Goal: Task Accomplishment & Management: Use online tool/utility

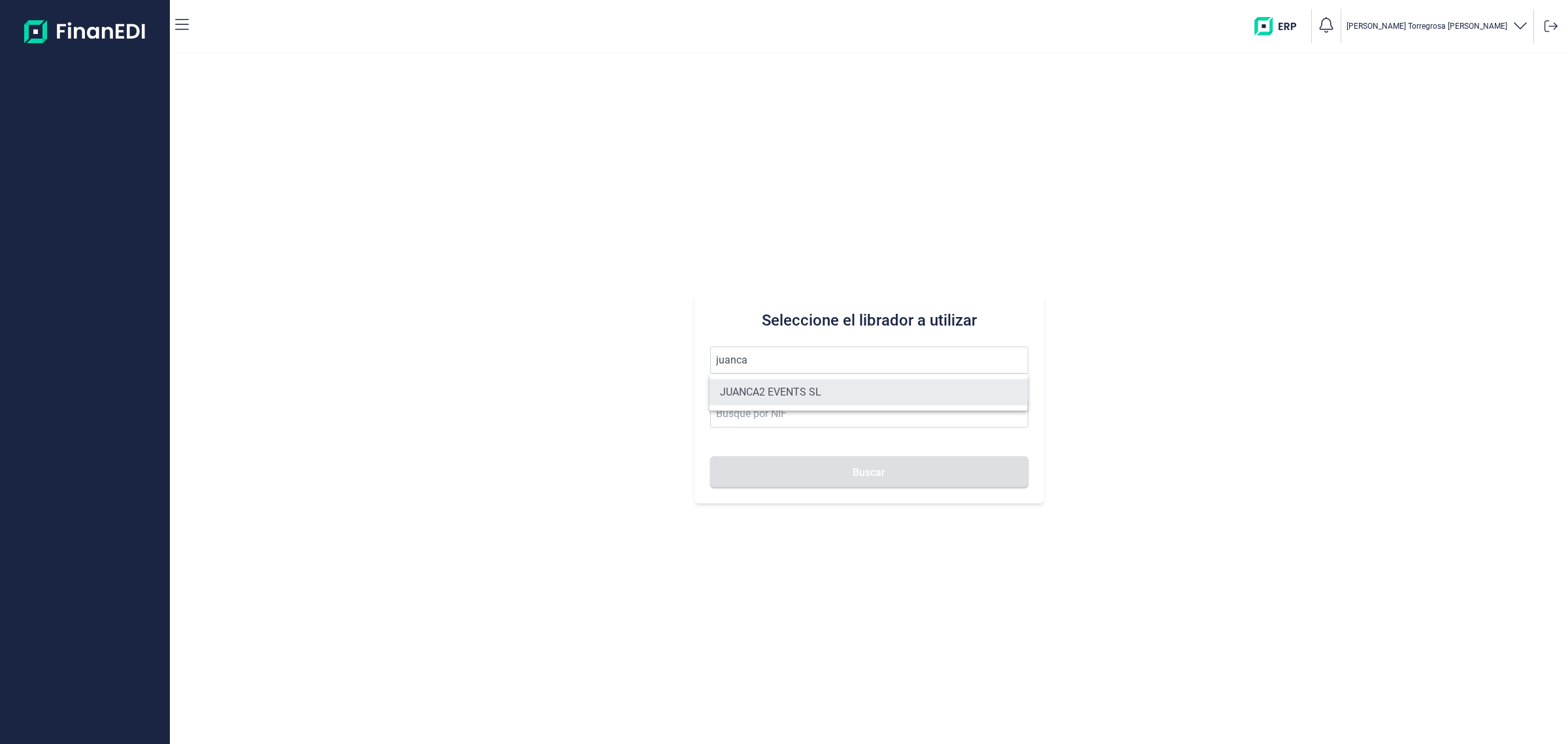
click at [837, 386] on li "JUANCA2 EVENTS SL" at bounding box center [868, 392] width 319 height 26
type input "JUANCA2 EVENTS SL"
type input "B90421199"
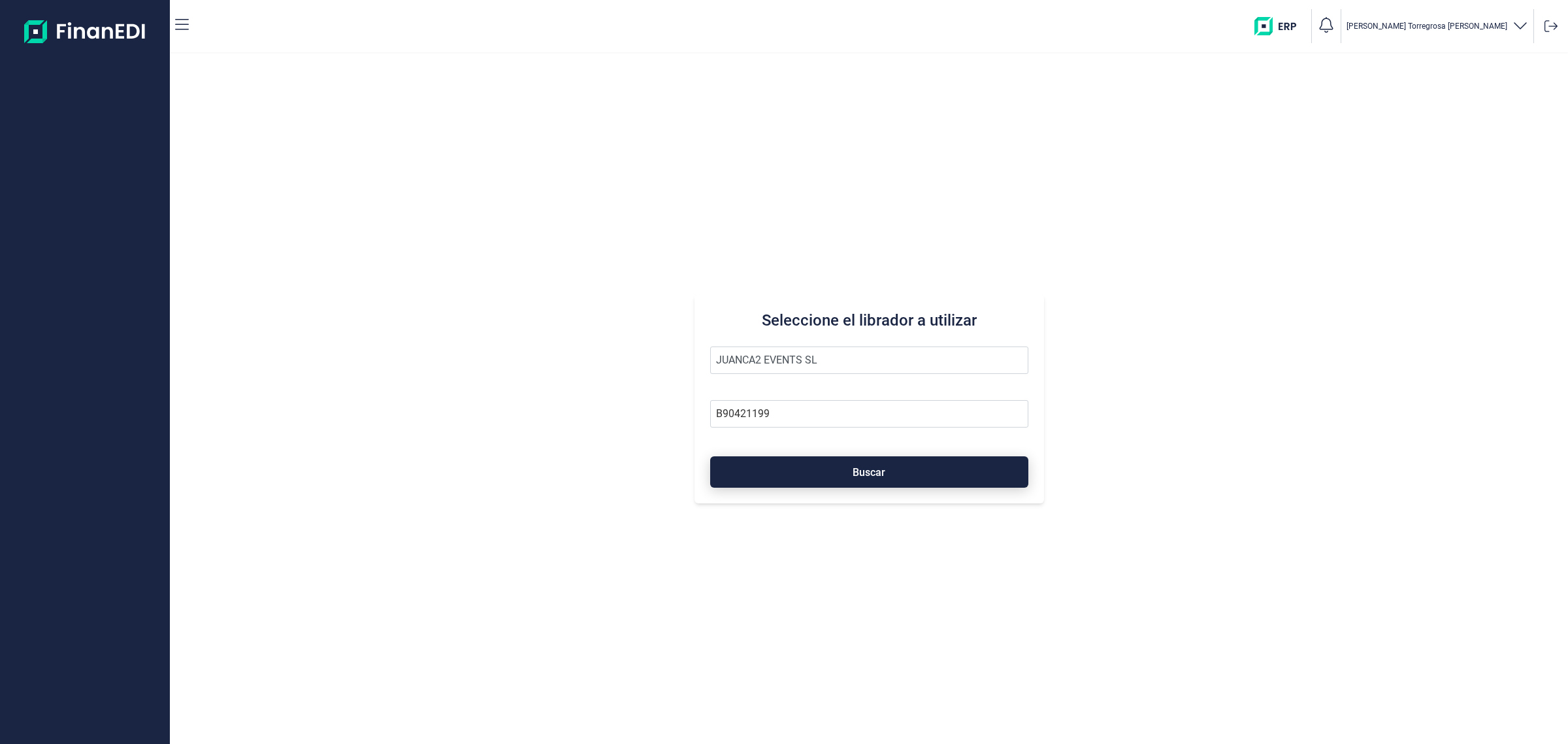
click at [866, 467] on span "Buscar" at bounding box center [869, 472] width 33 height 10
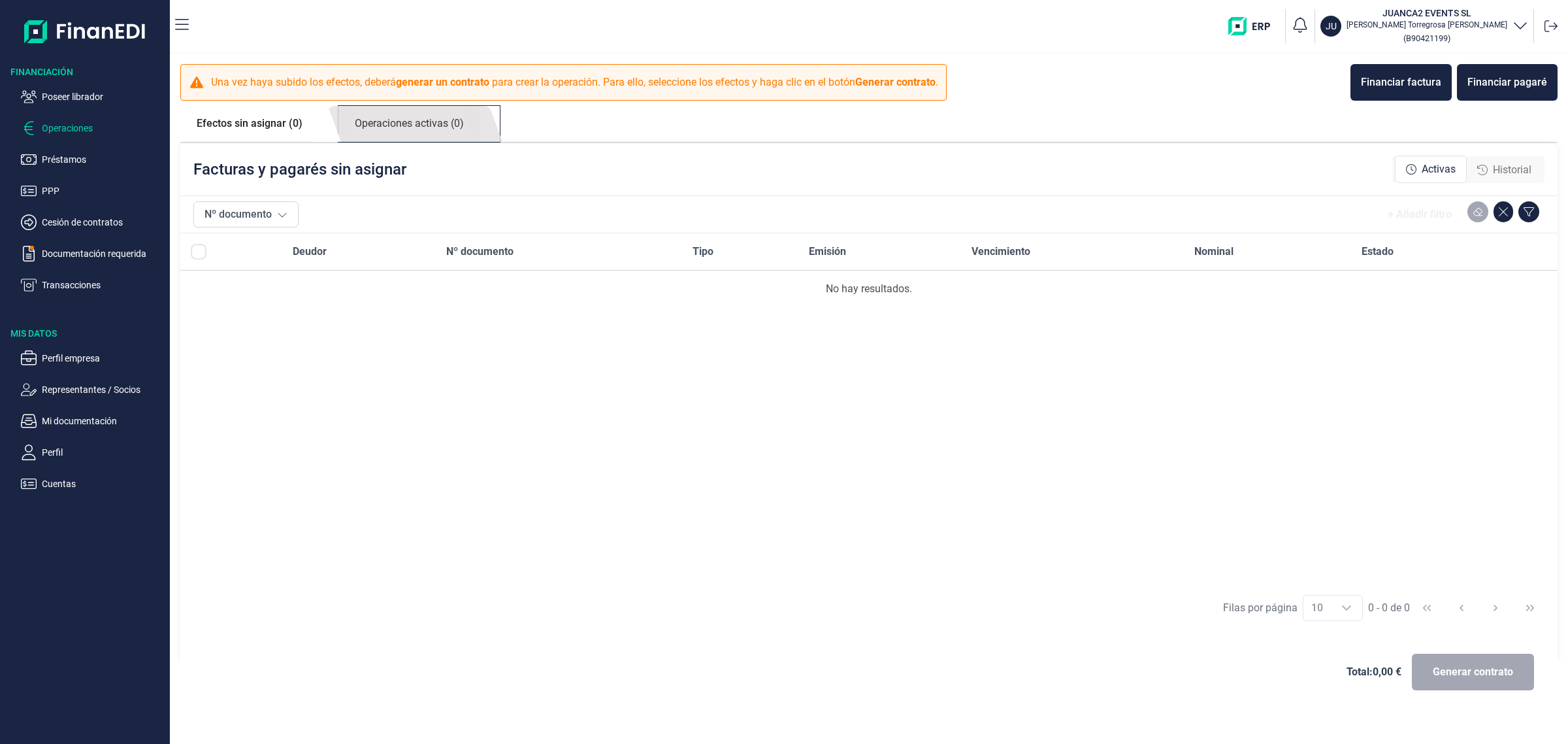
click at [474, 106] on link "Operaciones activas (0)" at bounding box center [410, 124] width 142 height 36
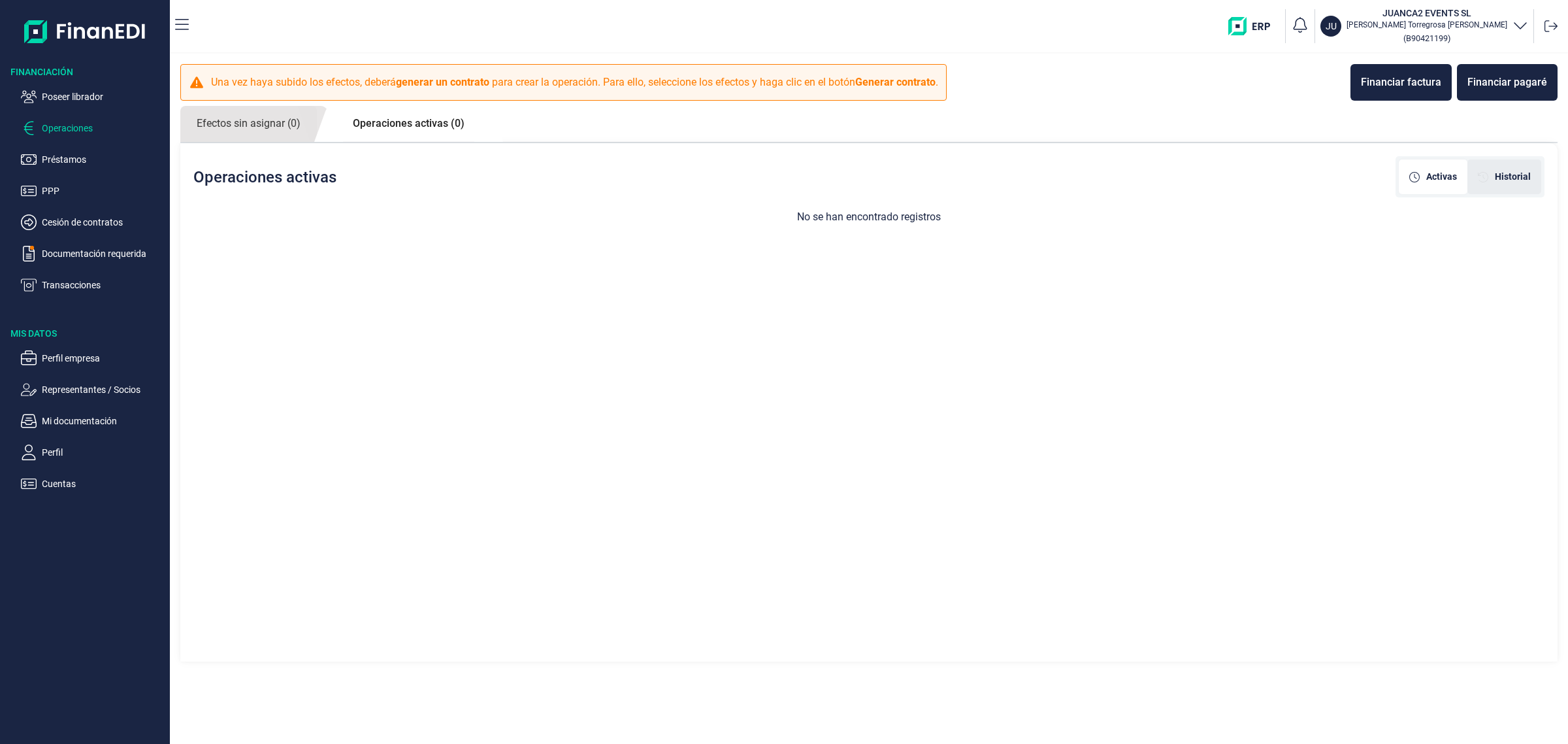
click at [1529, 173] on span "Historial" at bounding box center [1513, 177] width 36 height 13
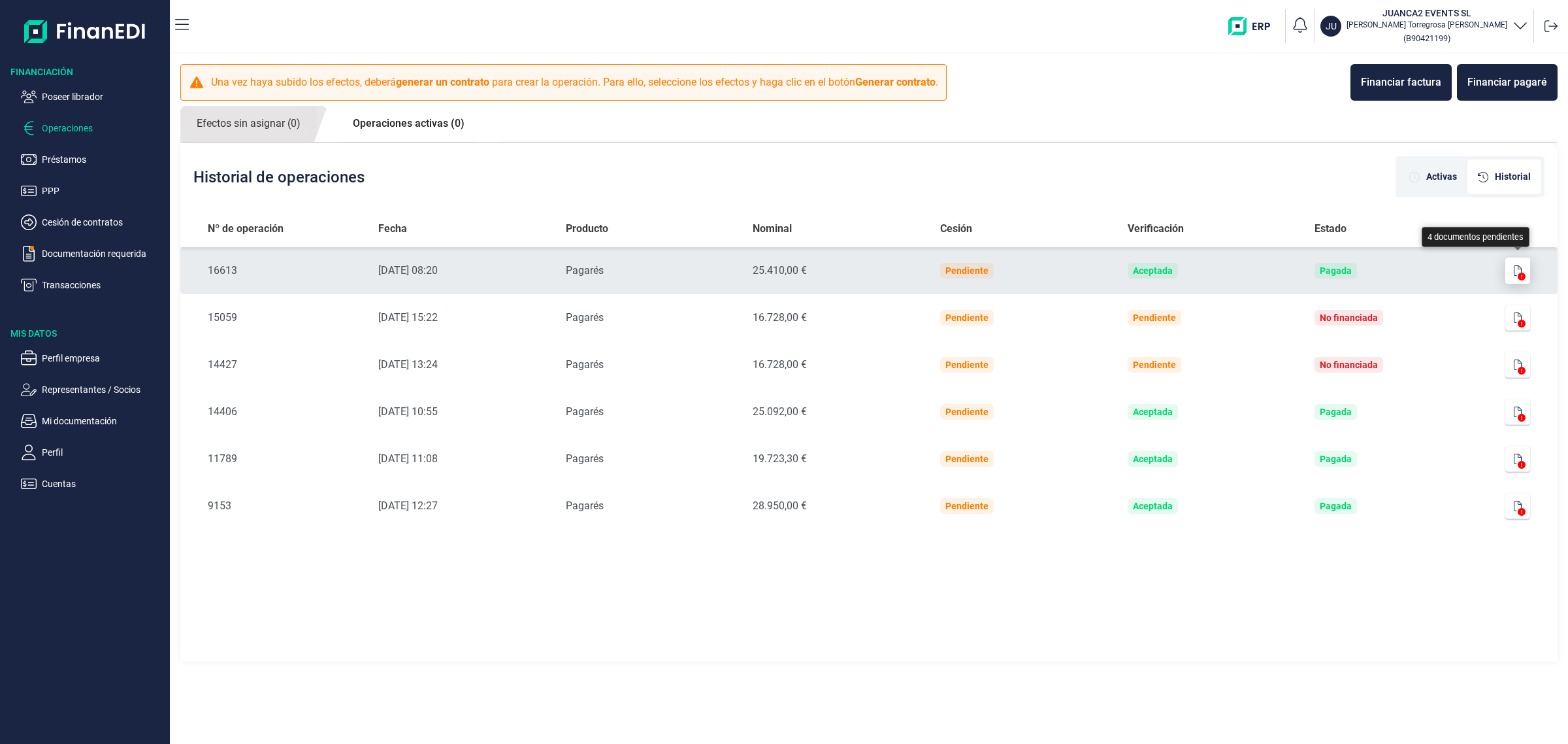
click at [1509, 276] on button "button" at bounding box center [1517, 270] width 25 height 26
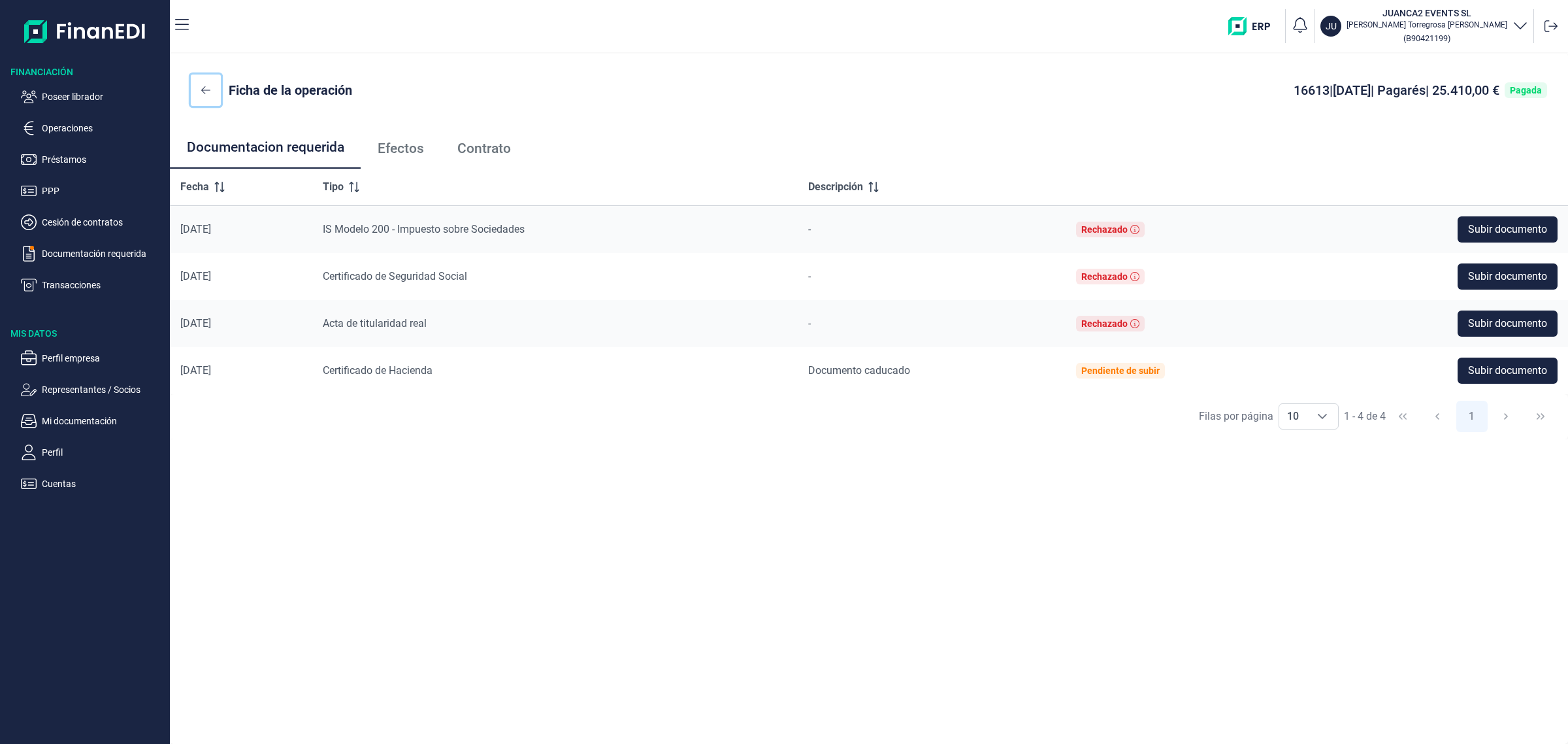
click at [208, 86] on icon at bounding box center [206, 90] width 9 height 10
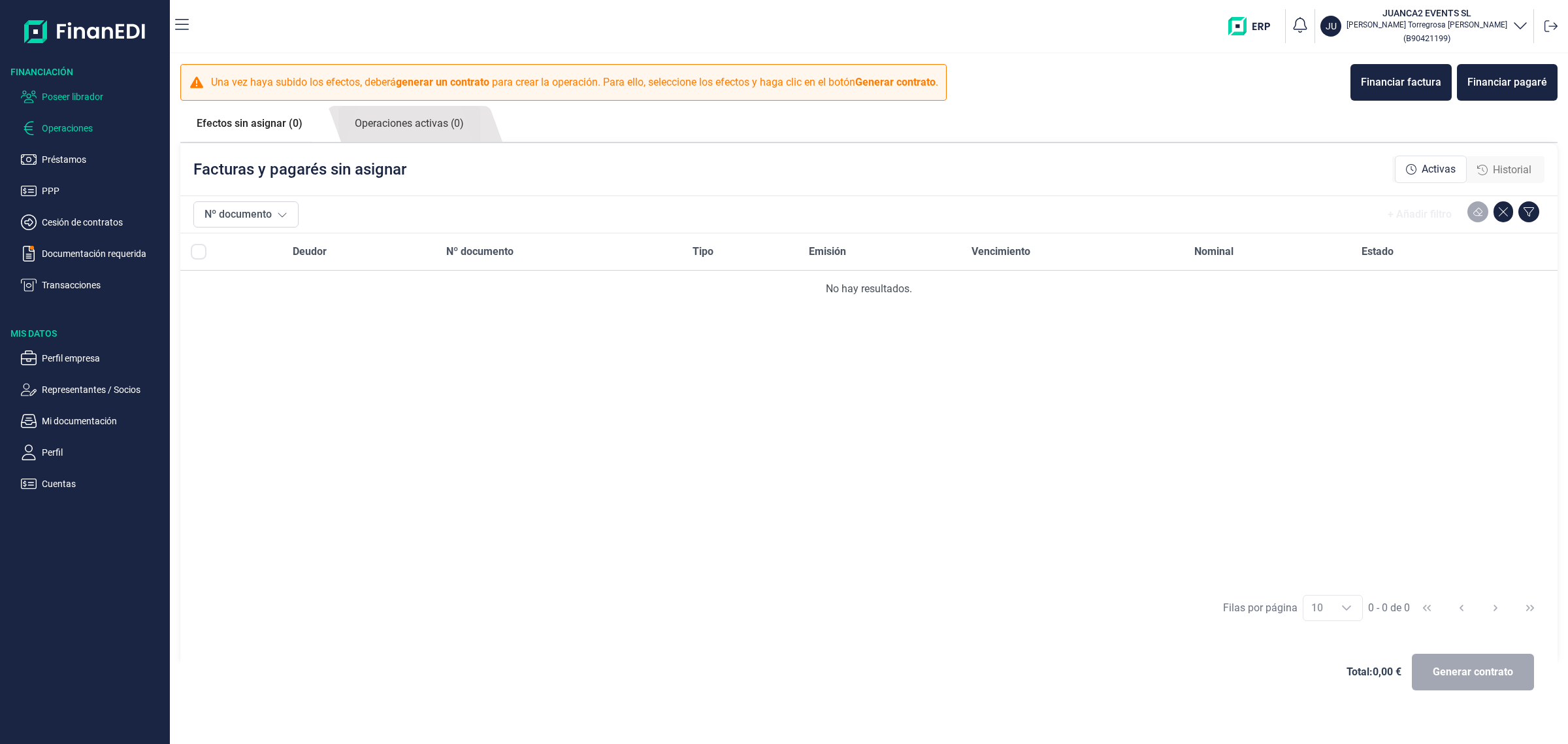
click at [80, 101] on p "Poseer librador" at bounding box center [103, 96] width 123 height 16
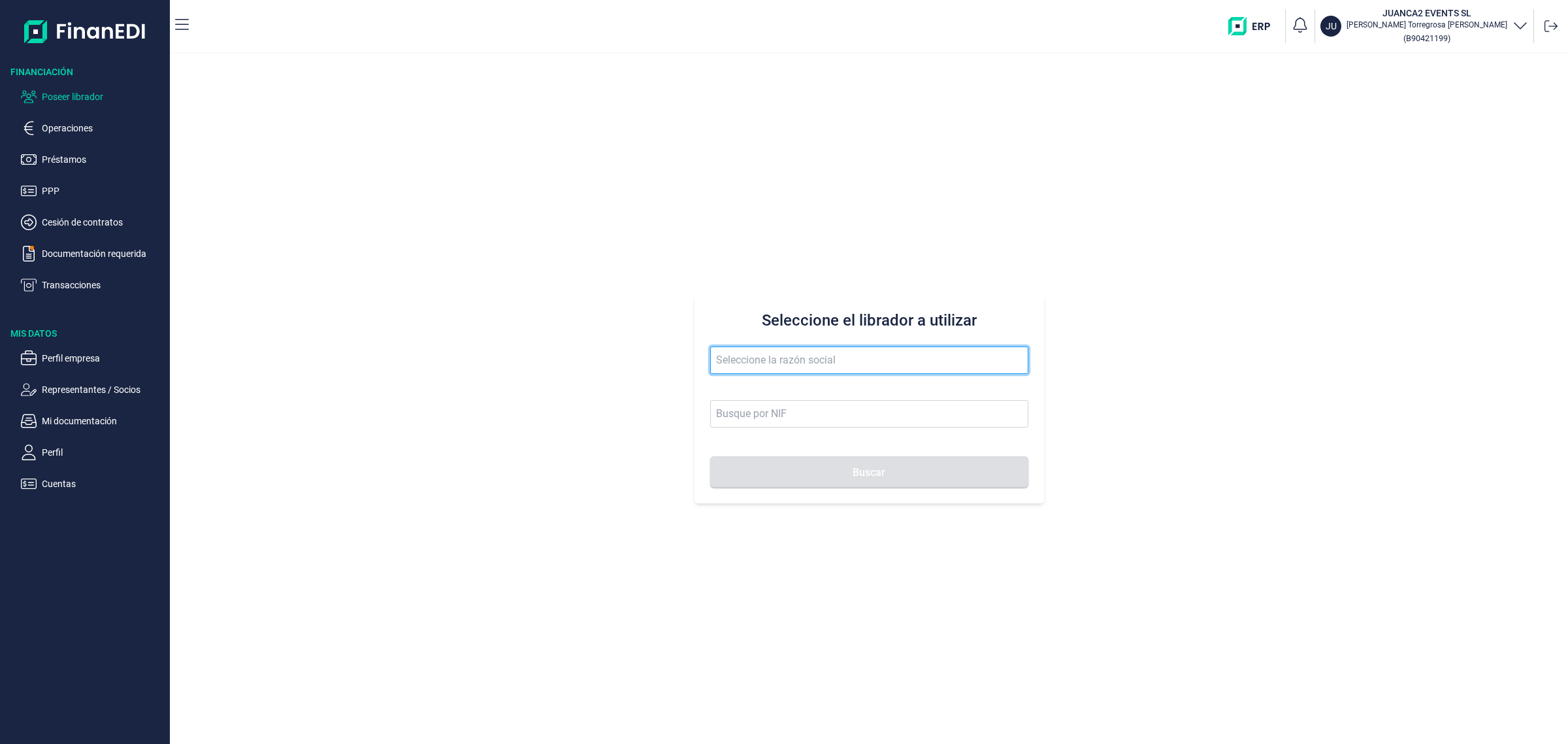
click at [769, 357] on input "text" at bounding box center [869, 360] width 319 height 28
type input "PRODUCCIONES OCABANE SL"
type input "B06966238"
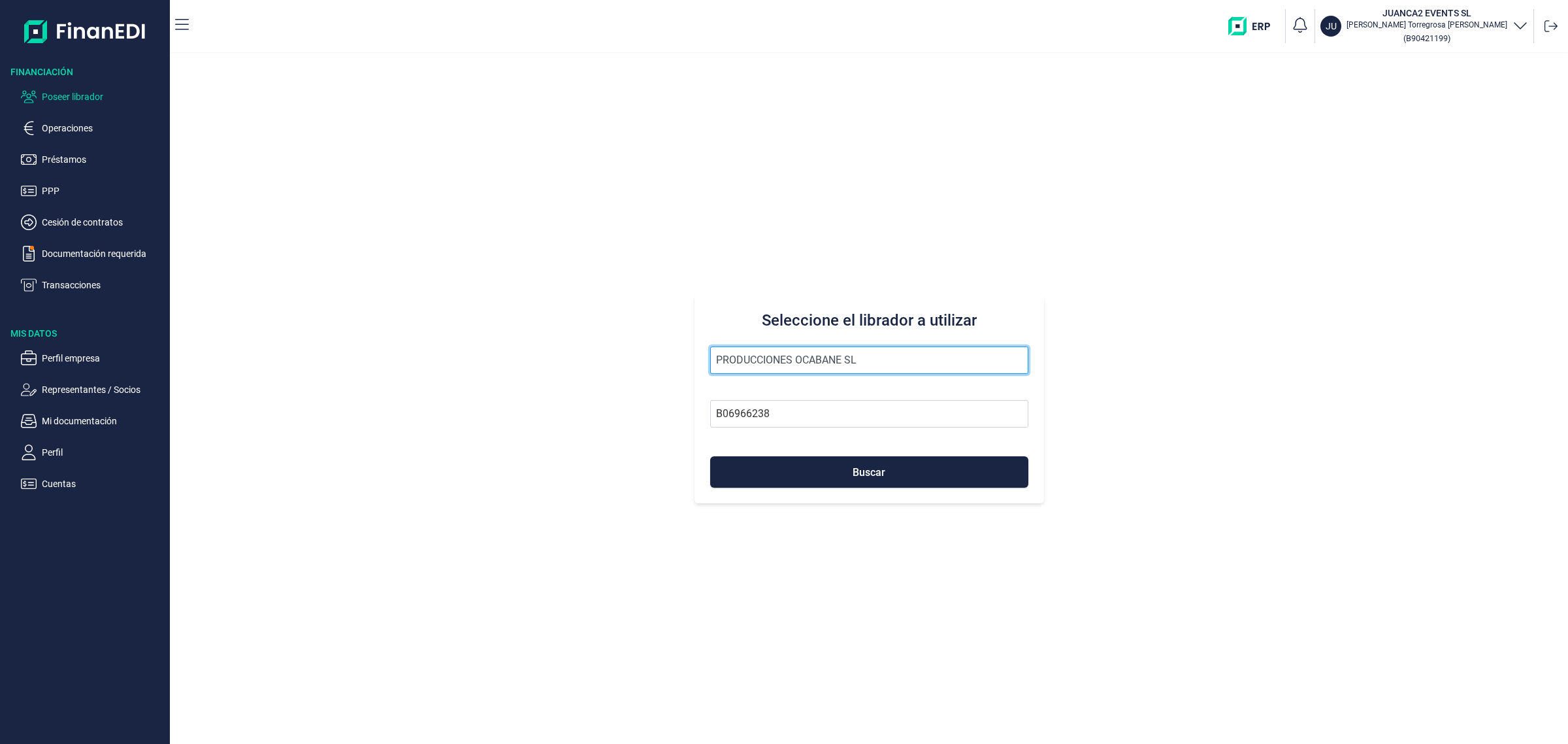
click at [710, 456] on button "Buscar" at bounding box center [869, 472] width 319 height 31
type input "PRODUCCIONES OCABANE SL."
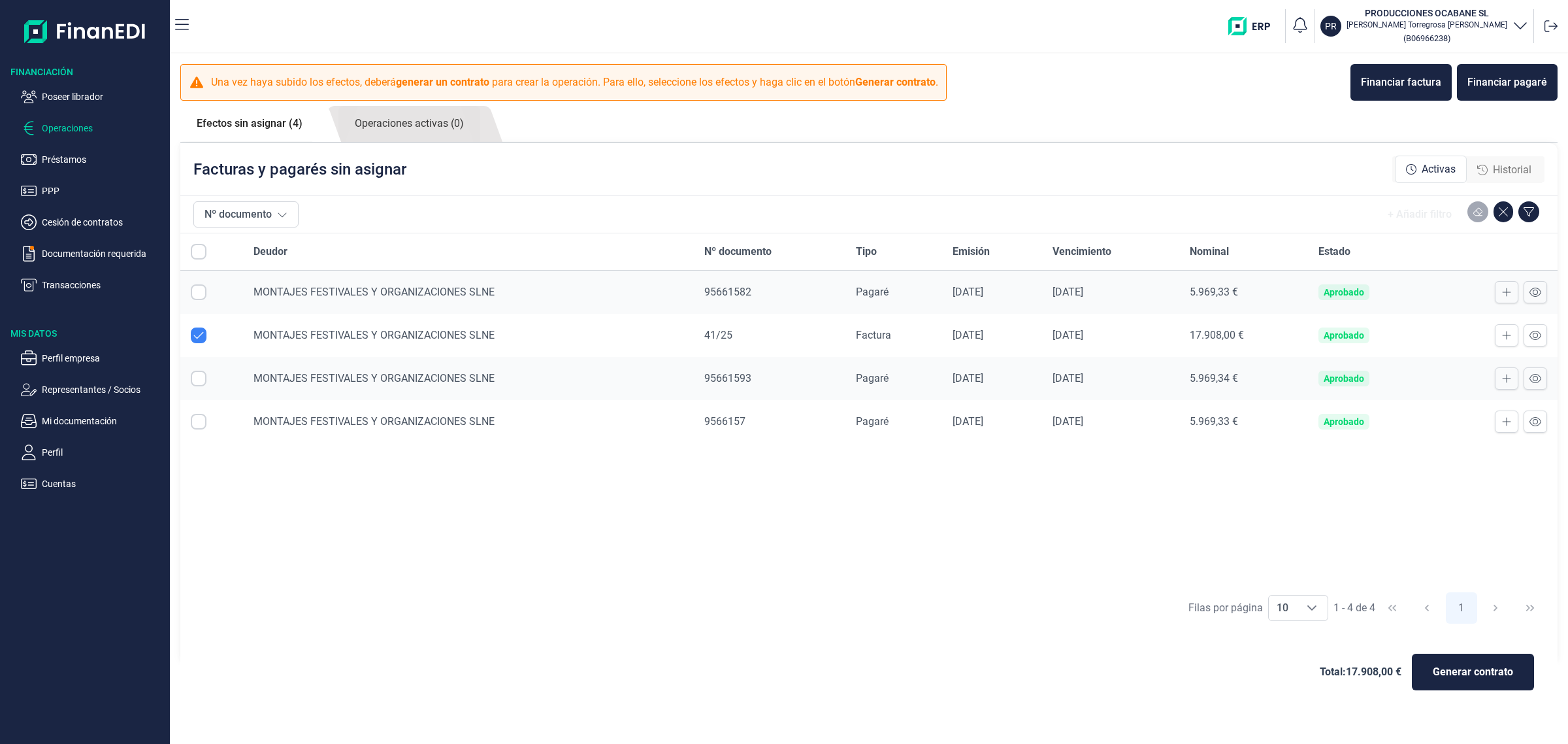
click at [201, 332] on input "Row Unselected null" at bounding box center [198, 335] width 16 height 16
checkbox input "false"
click at [1483, 169] on icon "Historial" at bounding box center [1482, 170] width 10 height 10
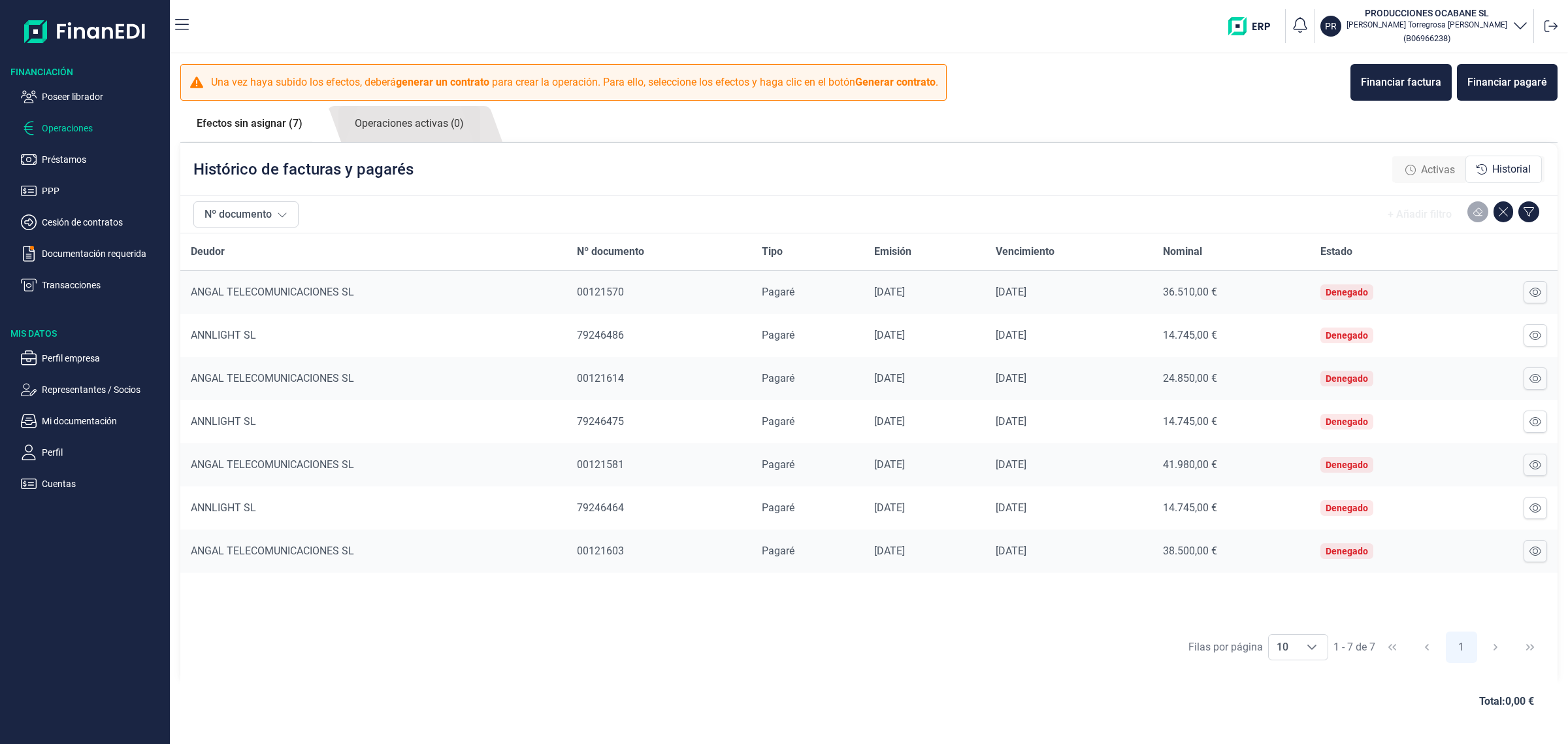
click at [1435, 170] on span "Activas" at bounding box center [1438, 169] width 34 height 16
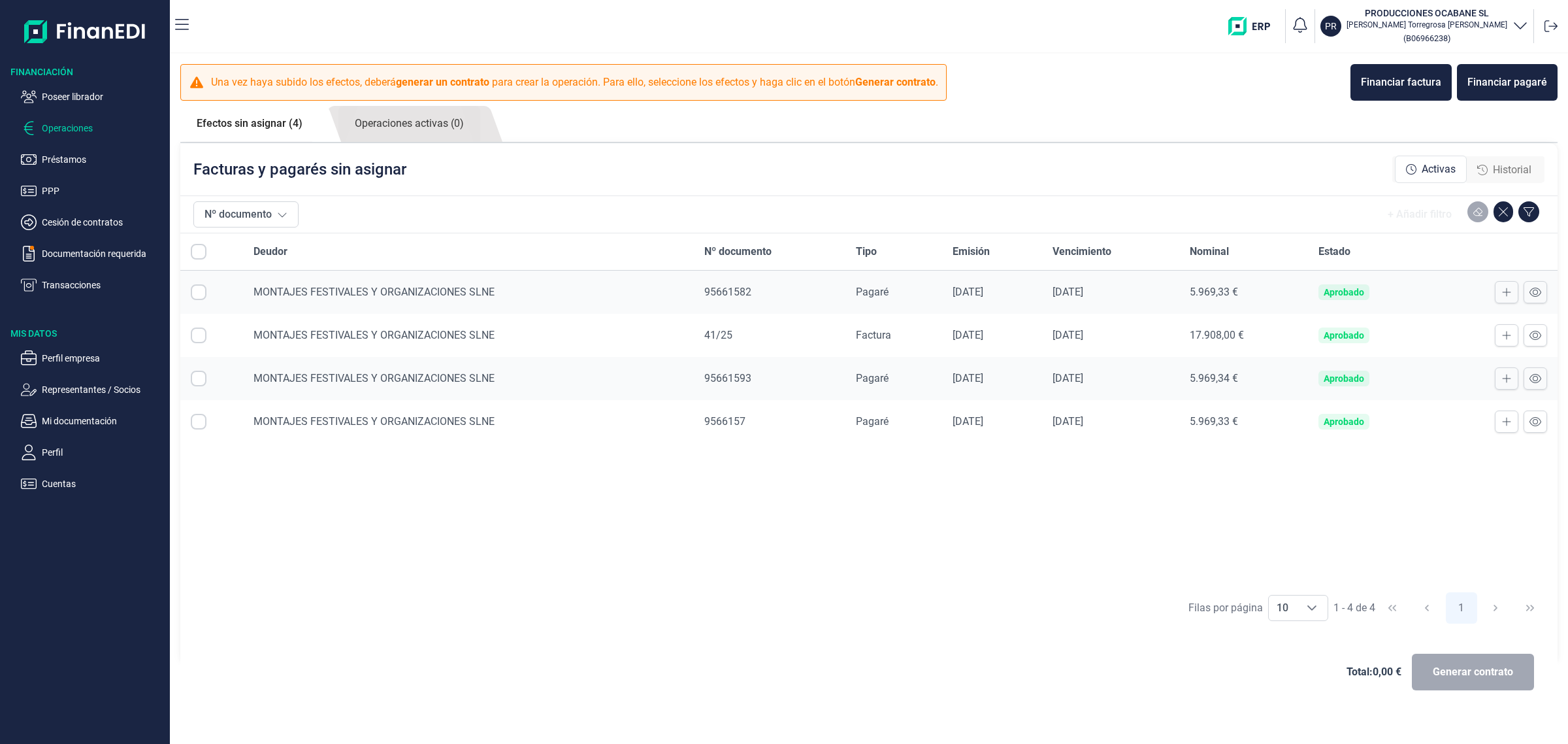
click at [622, 642] on div "Total: 0,00 € Generar contrato" at bounding box center [869, 672] width 1356 height 63
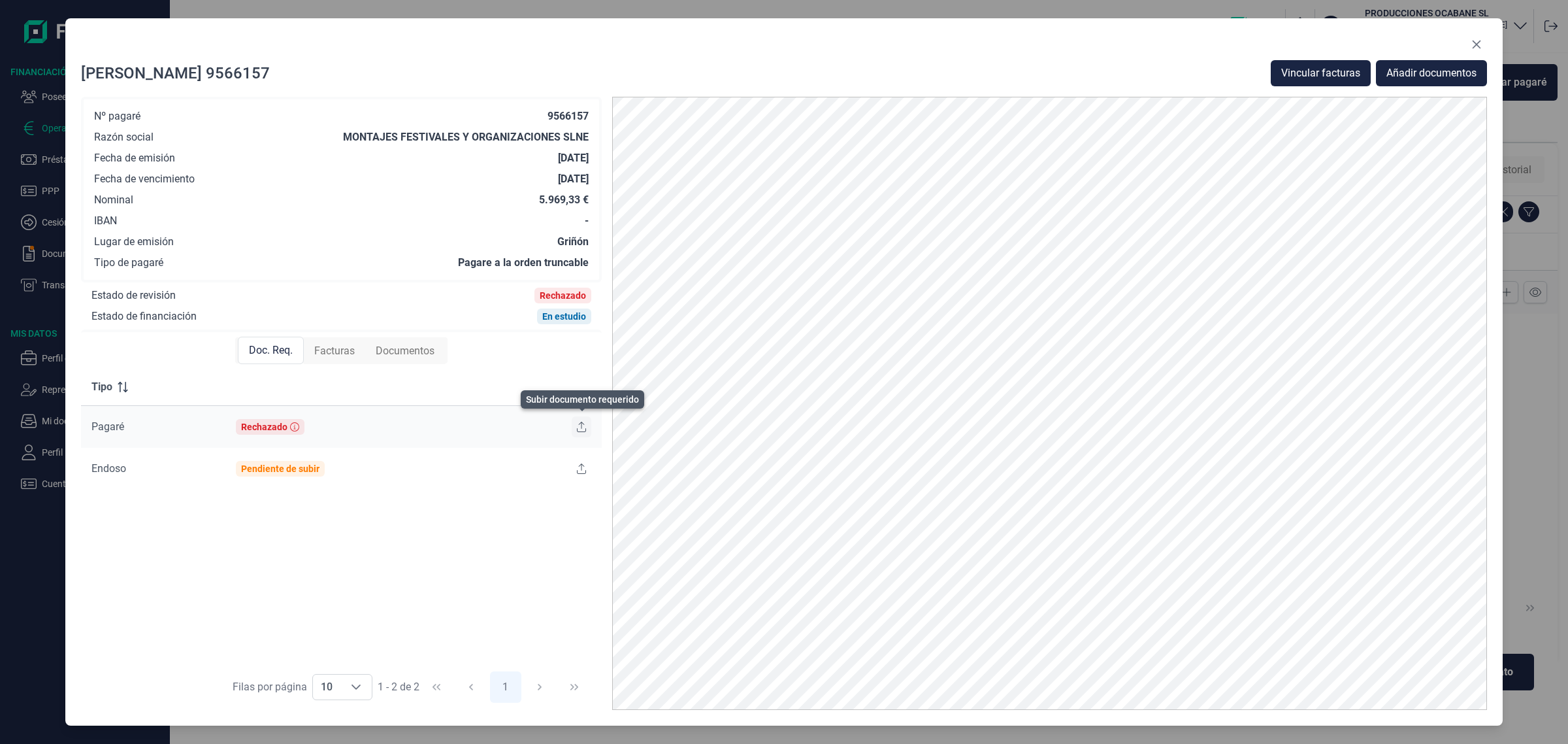
click at [580, 425] on icon at bounding box center [581, 427] width 9 height 10
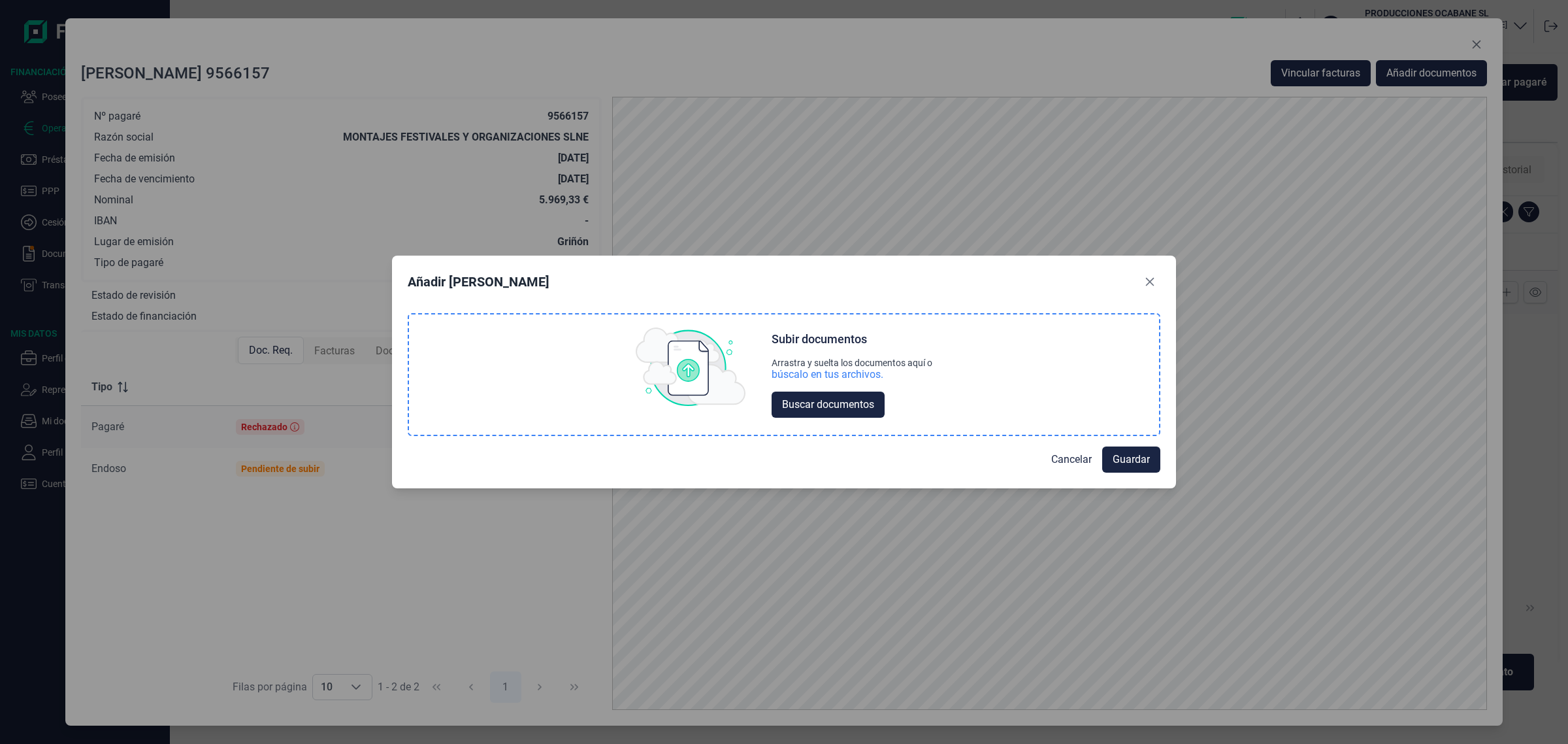
click at [844, 381] on div "búscalo en tus archivos." at bounding box center [827, 375] width 112 height 13
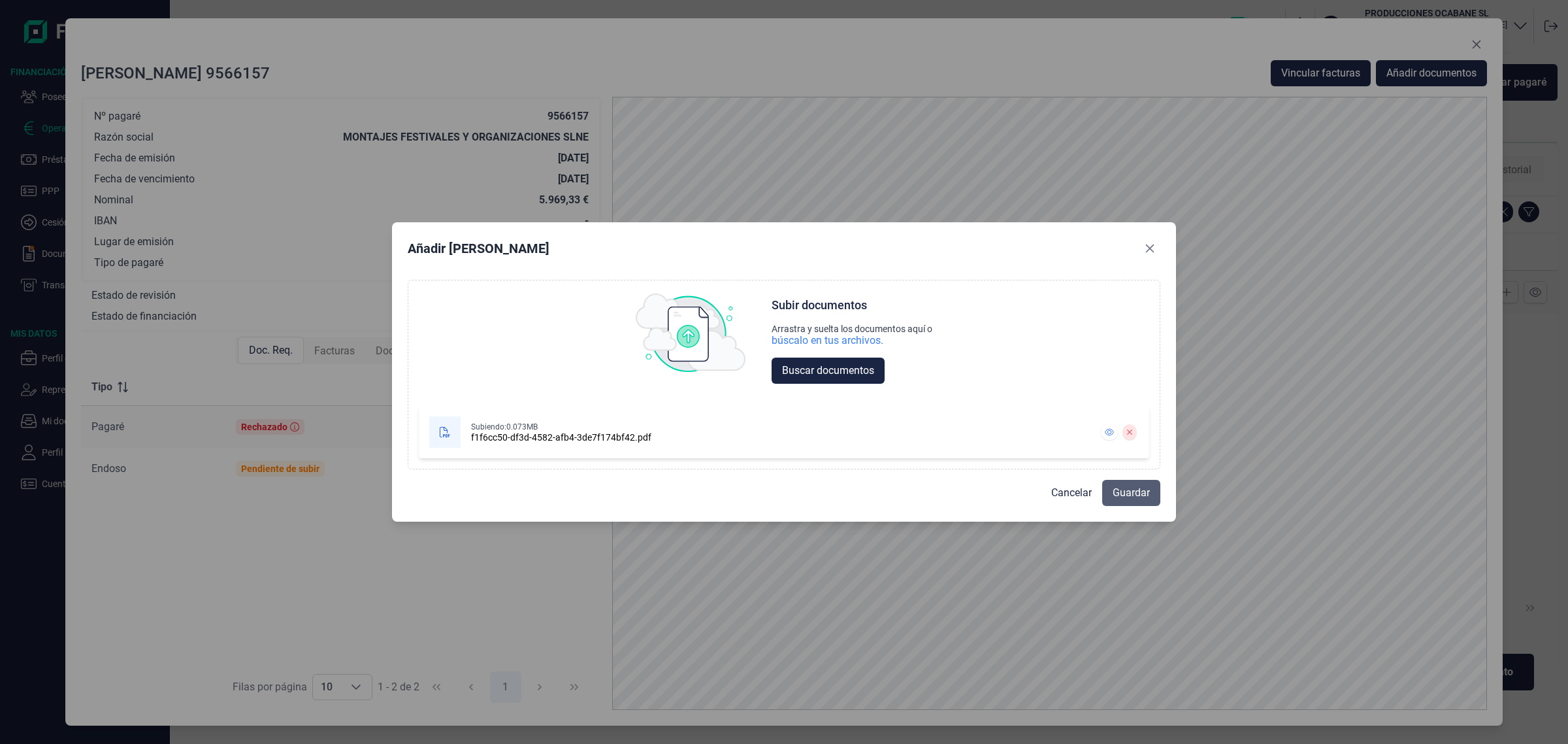
click at [1113, 492] on span "Guardar" at bounding box center [1132, 493] width 37 height 16
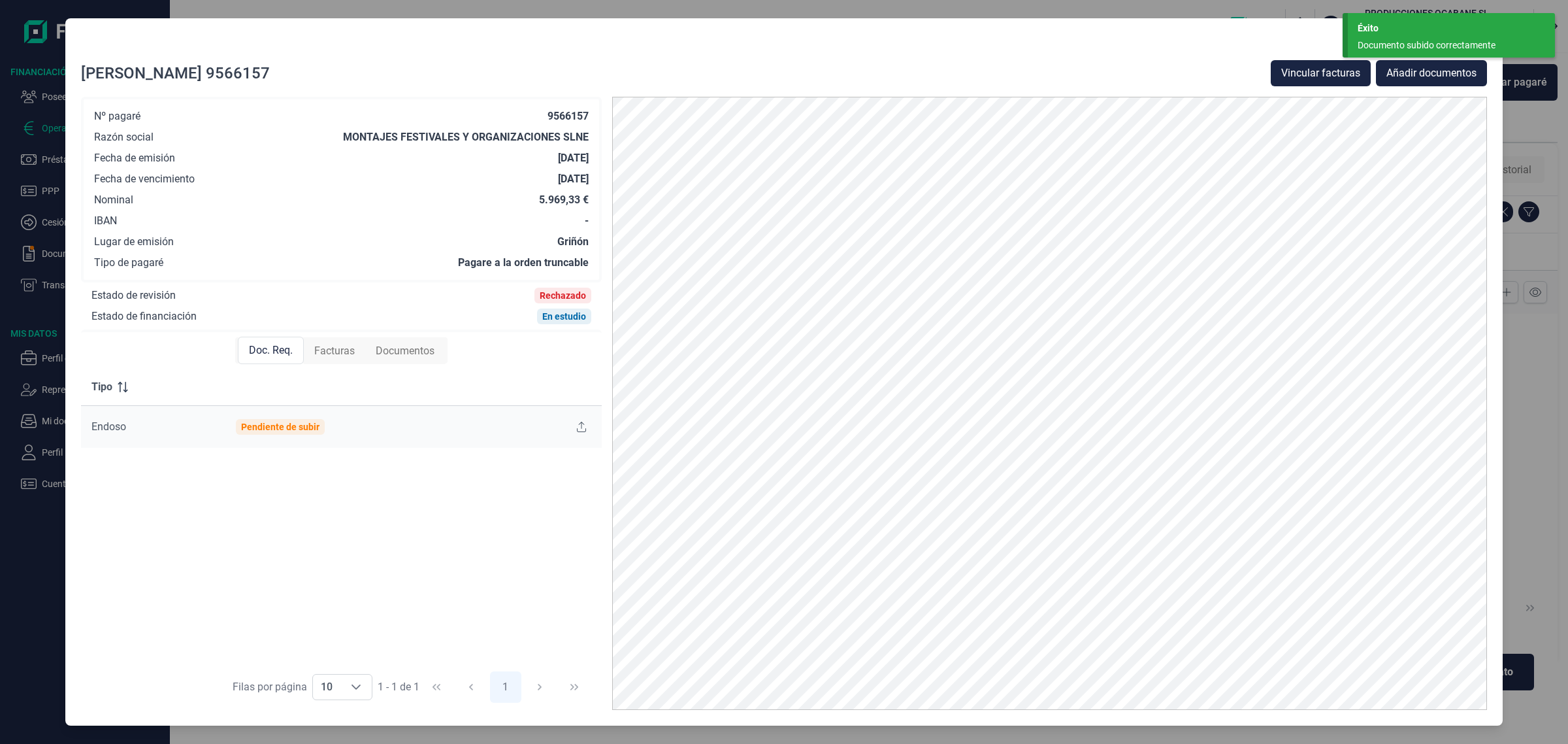
click at [1429, 25] on div "Éxito" at bounding box center [1451, 28] width 187 height 13
click at [1478, 40] on icon "Close" at bounding box center [1476, 45] width 10 height 10
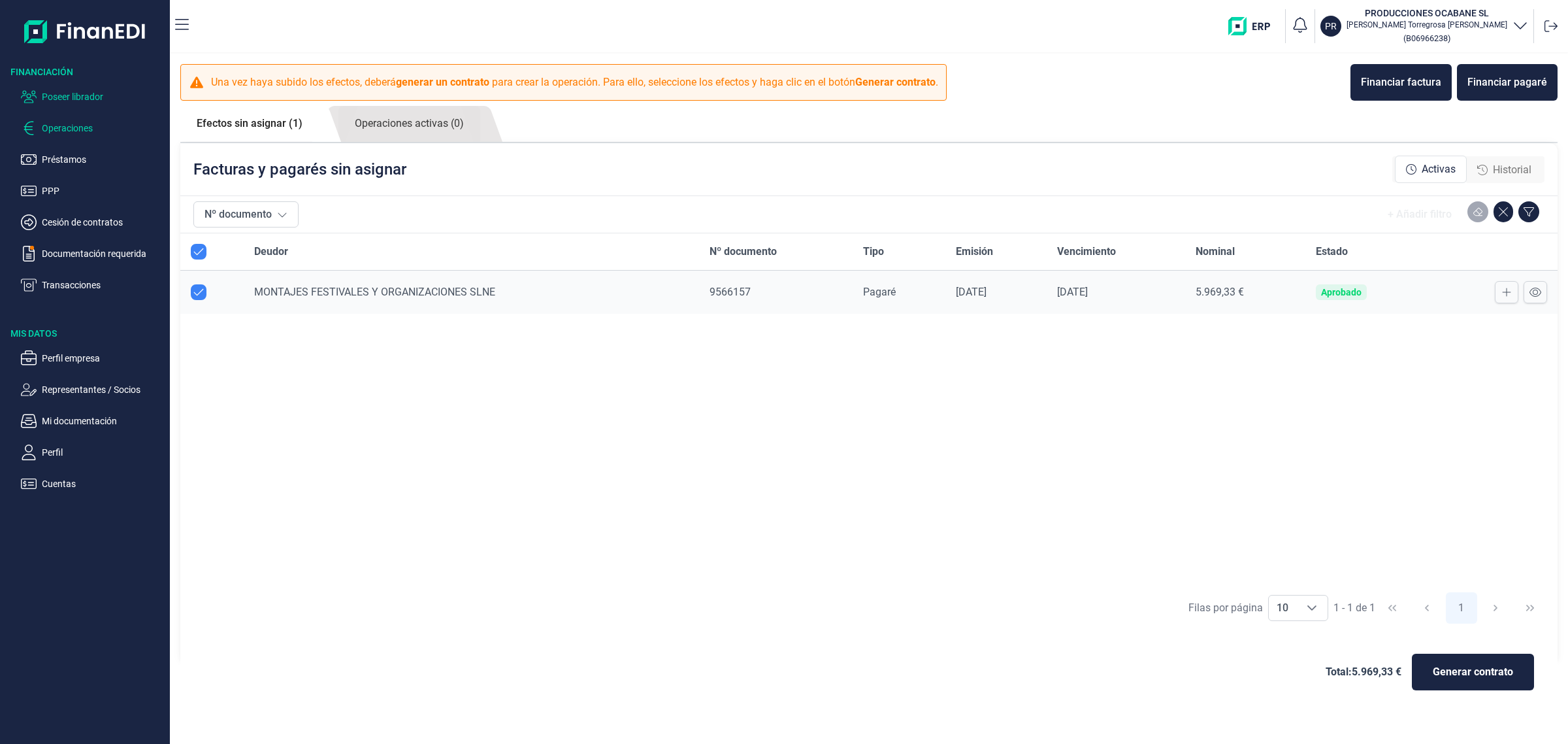
click at [73, 102] on p "Poseer librador" at bounding box center [103, 96] width 123 height 16
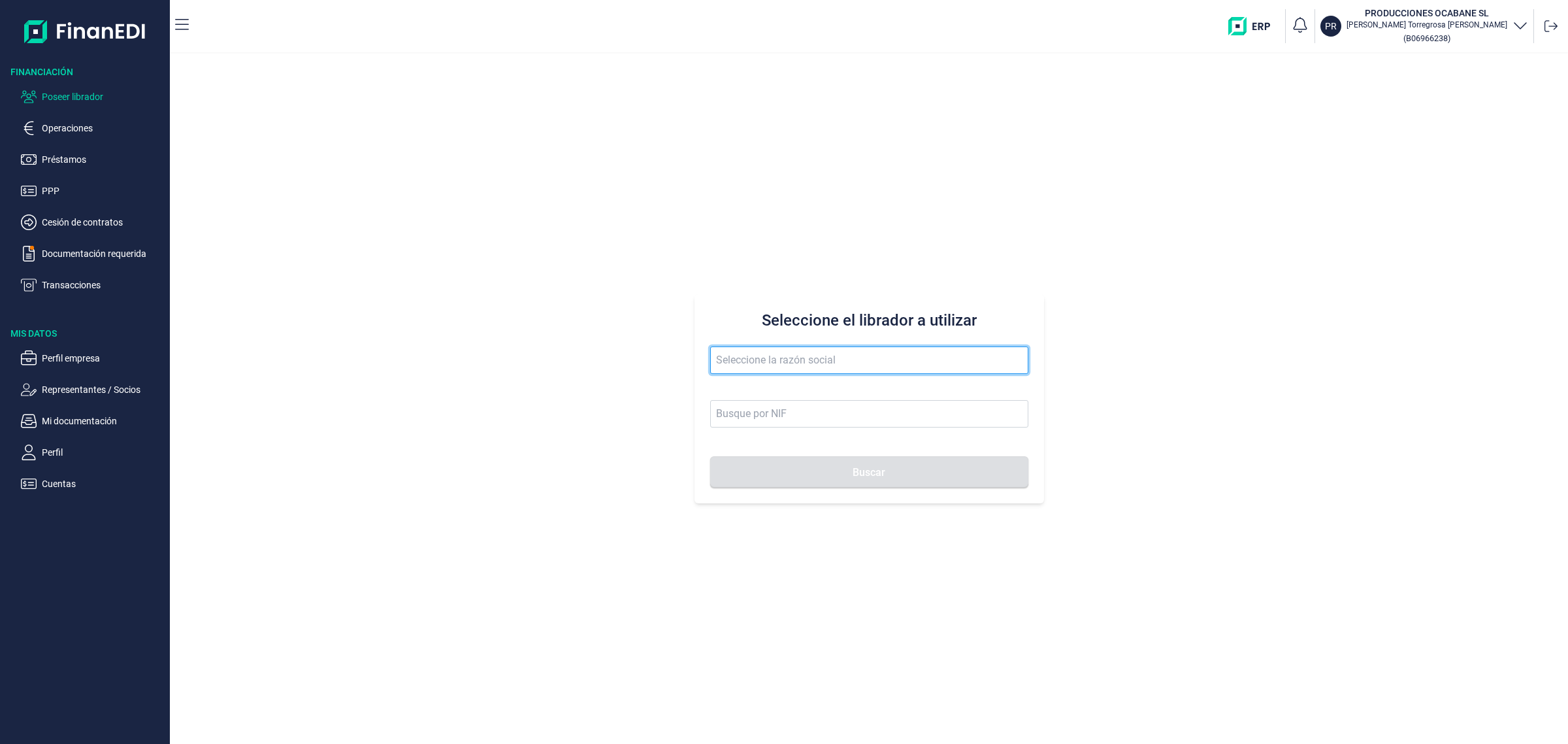
click at [850, 366] on input "text" at bounding box center [869, 360] width 319 height 28
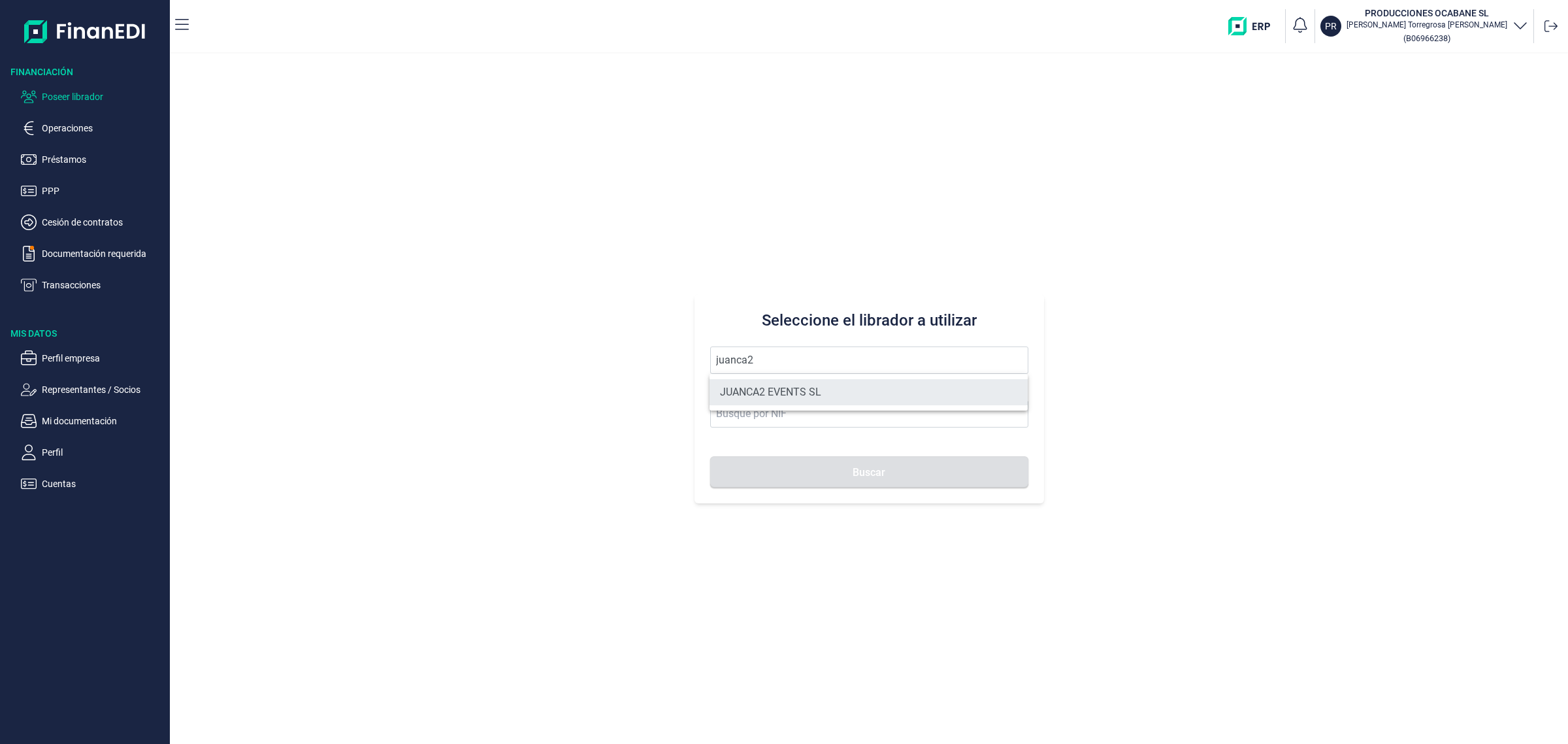
click at [753, 391] on li "JUANCA2 EVENTS SL" at bounding box center [868, 392] width 319 height 26
type input "JUANCA2 EVENTS SL"
type input "B90421199"
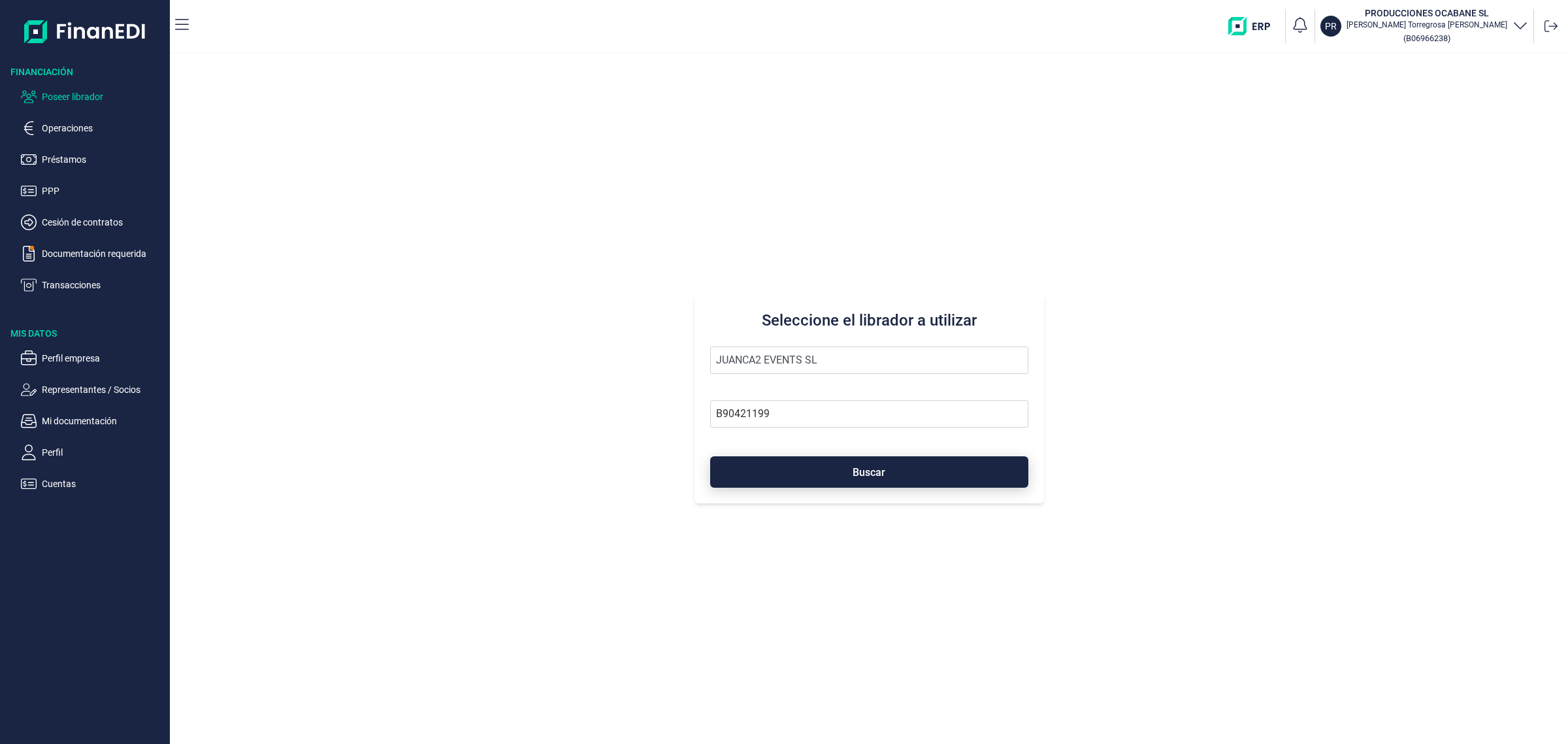
click at [813, 472] on button "Buscar" at bounding box center [869, 472] width 319 height 31
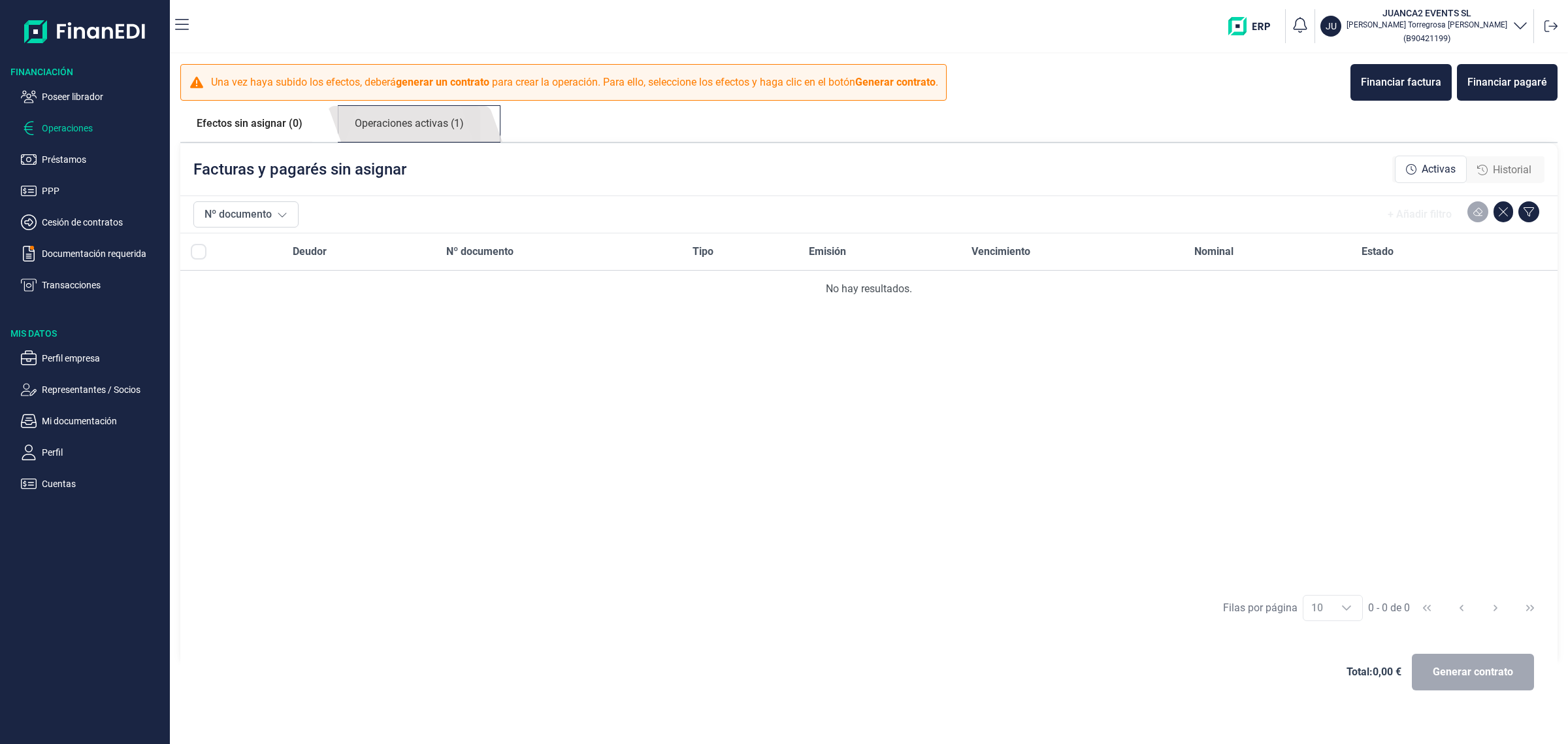
click at [441, 113] on link "Operaciones activas (1)" at bounding box center [410, 124] width 142 height 36
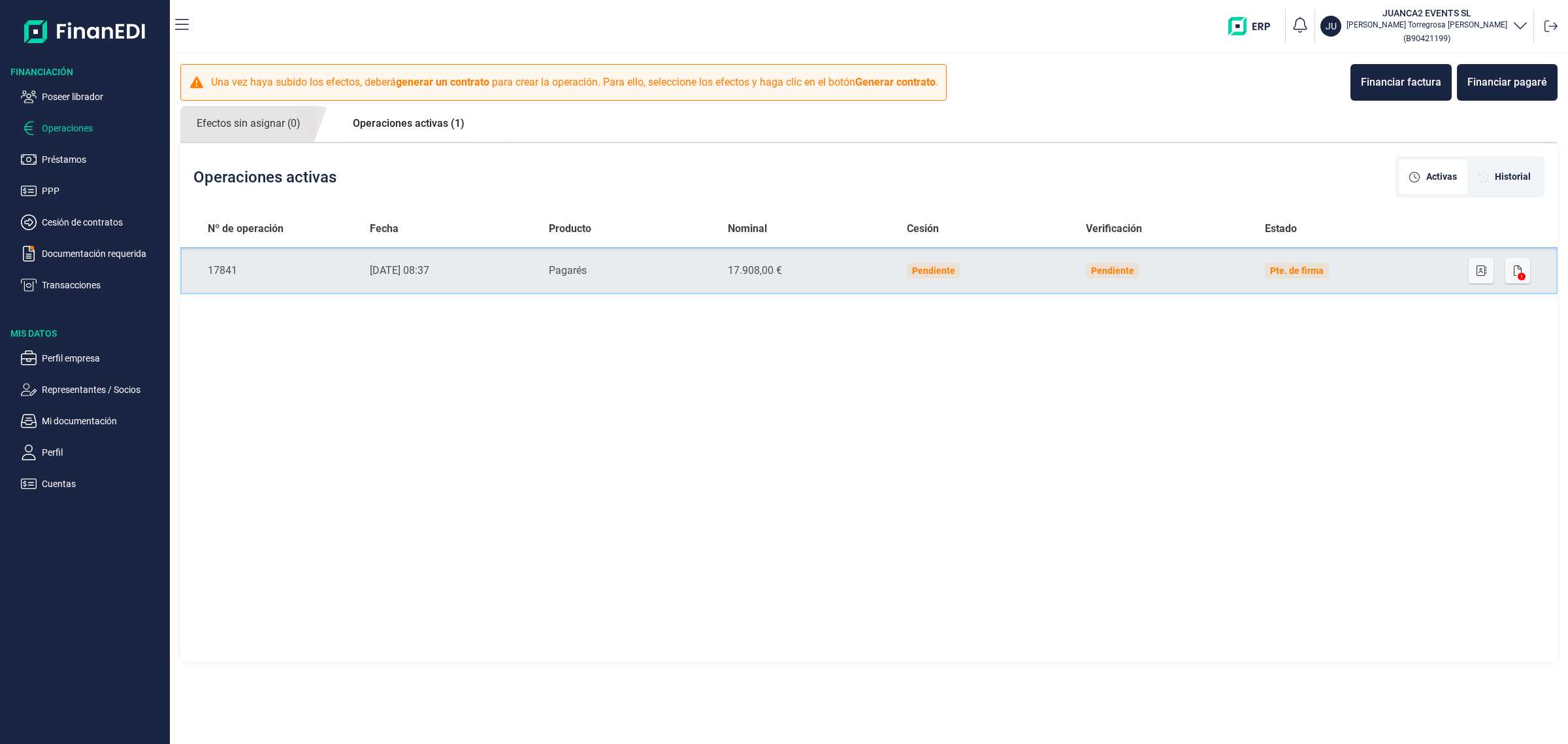
click at [1078, 261] on td "Pendiente" at bounding box center [1165, 270] width 179 height 47
